Goal: Task Accomplishment & Management: Manage account settings

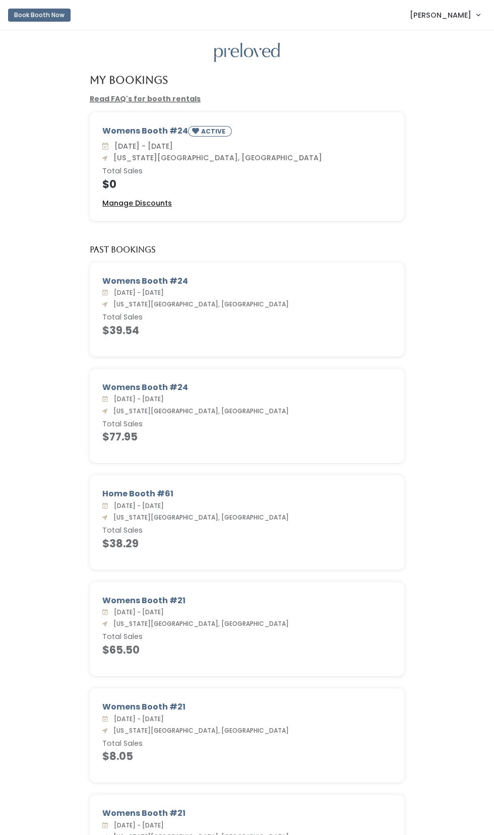
click at [149, 208] on u "Manage Discounts" at bounding box center [137, 203] width 70 height 10
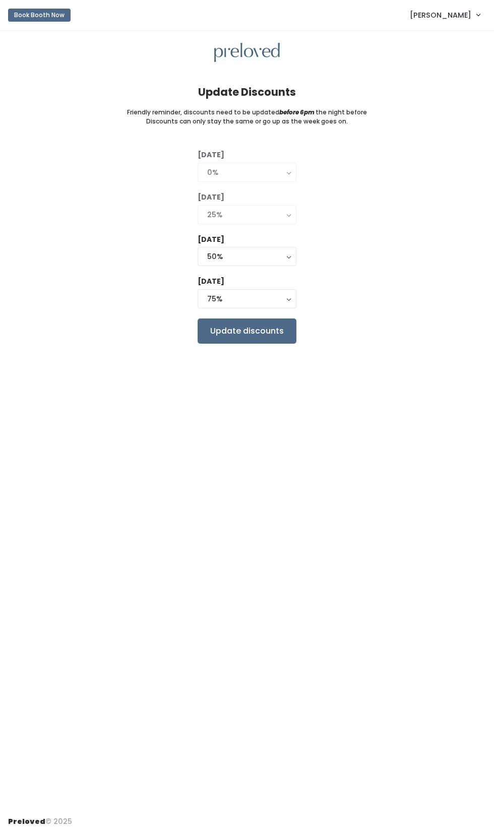
scroll to position [27, 0]
